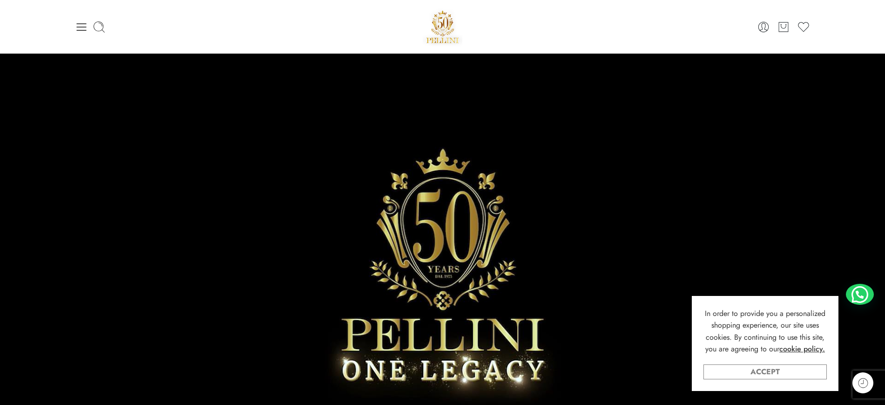
click at [766, 368] on link "Accept" at bounding box center [765, 371] width 123 height 15
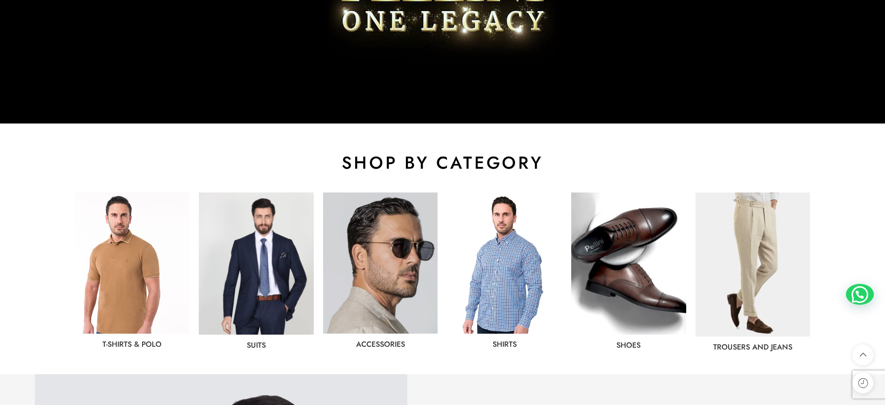
scroll to position [466, 0]
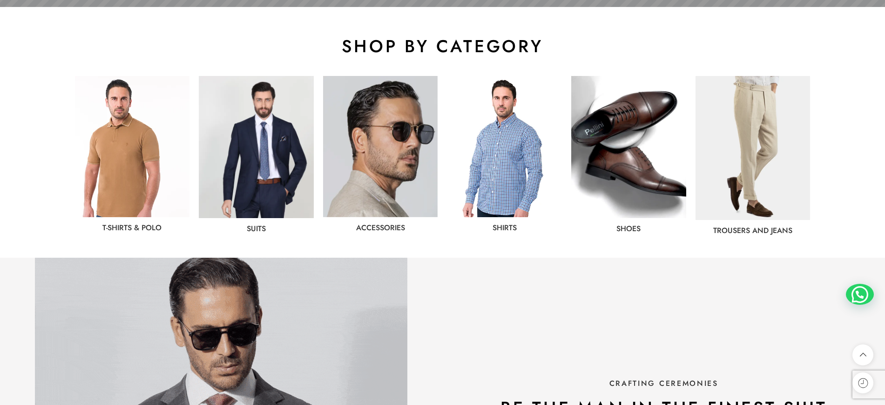
click at [263, 159] on img at bounding box center [256, 147] width 115 height 142
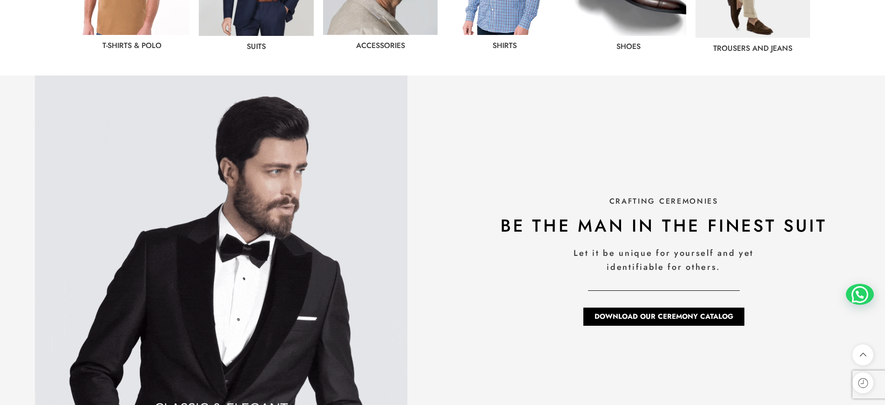
scroll to position [698, 0]
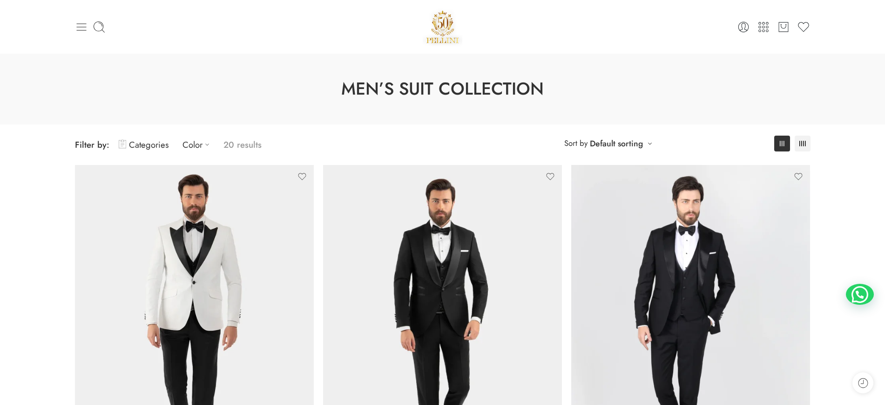
click at [86, 28] on icon at bounding box center [81, 26] width 13 height 13
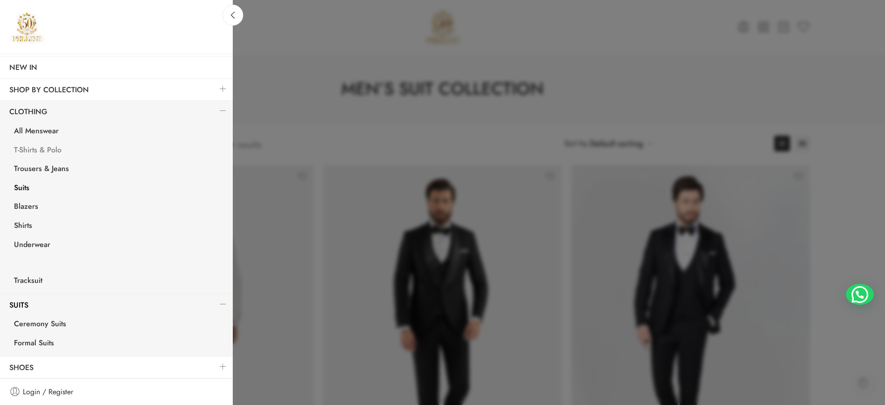
scroll to position [94, 0]
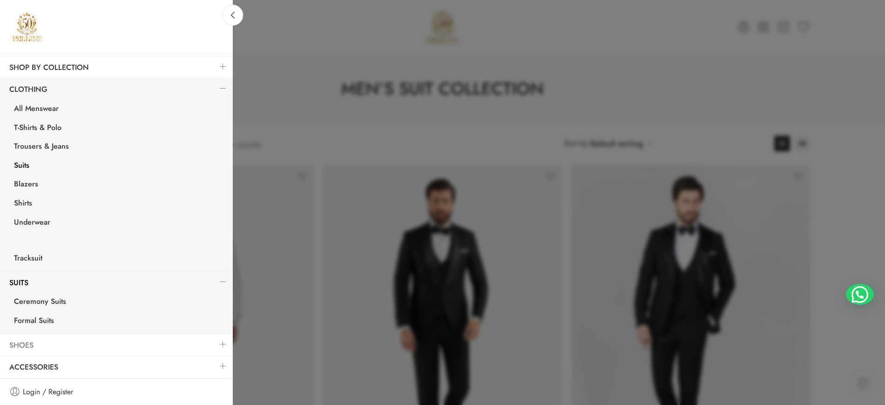
drag, startPoint x: 28, startPoint y: 342, endPoint x: 23, endPoint y: 342, distance: 5.6
click at [27, 342] on link "Shoes" at bounding box center [116, 344] width 233 height 21
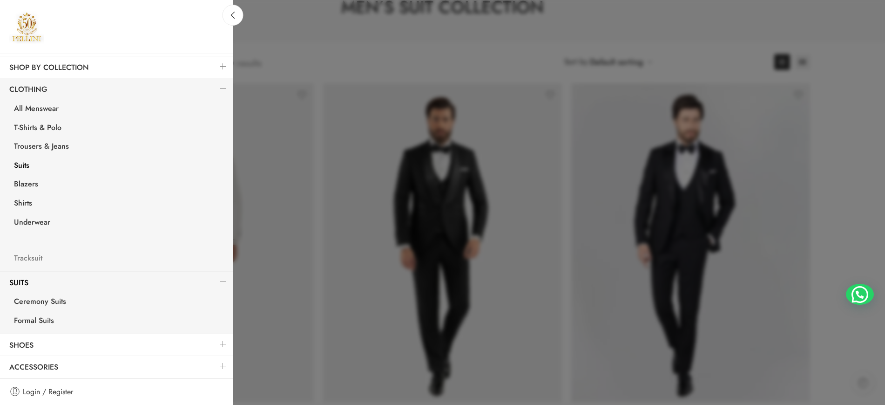
scroll to position [116, 0]
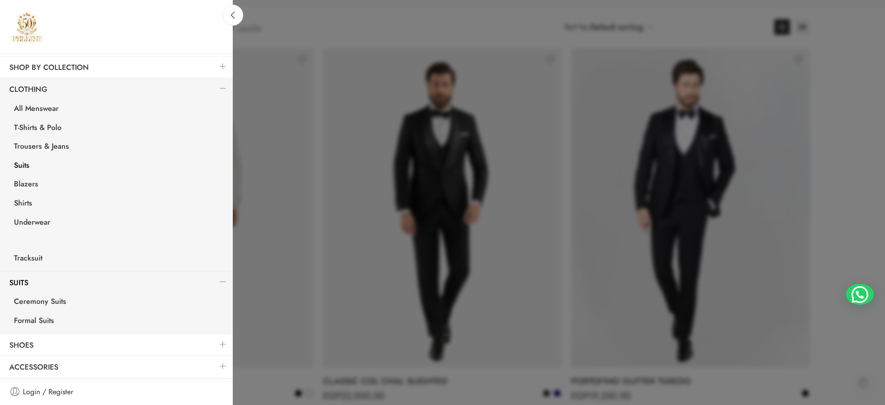
click at [215, 343] on link at bounding box center [223, 344] width 20 height 20
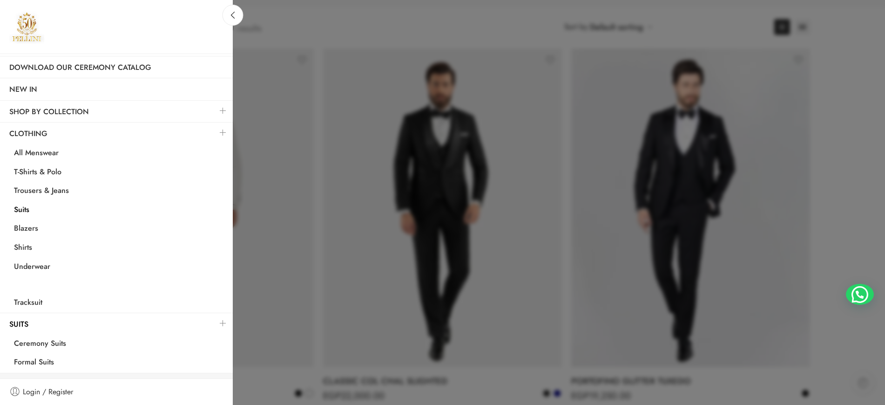
scroll to position [0, 0]
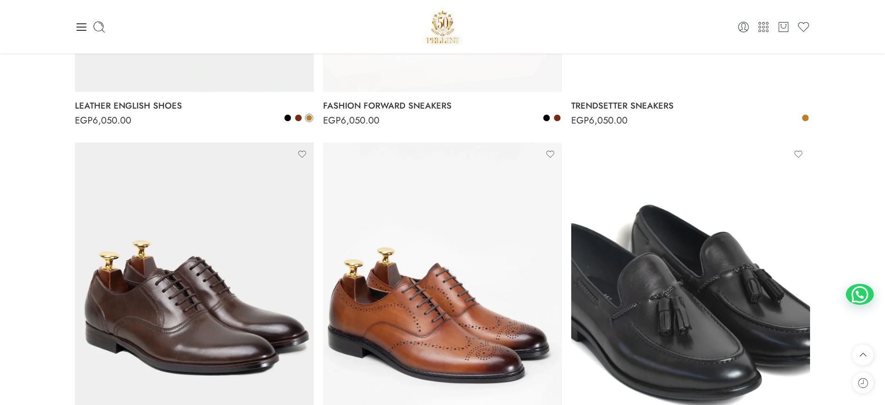
scroll to position [466, 0]
